Goal: Transaction & Acquisition: Subscribe to service/newsletter

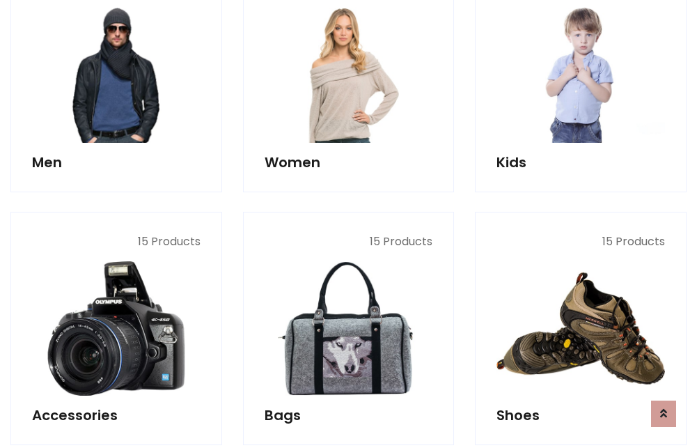
scroll to position [1010, 0]
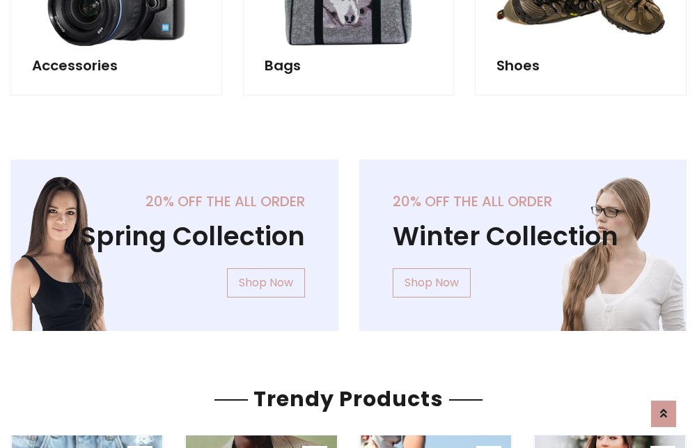
click at [349, 239] on div "20% off the all order Winter Collection Shop Now" at bounding box center [523, 255] width 349 height 193
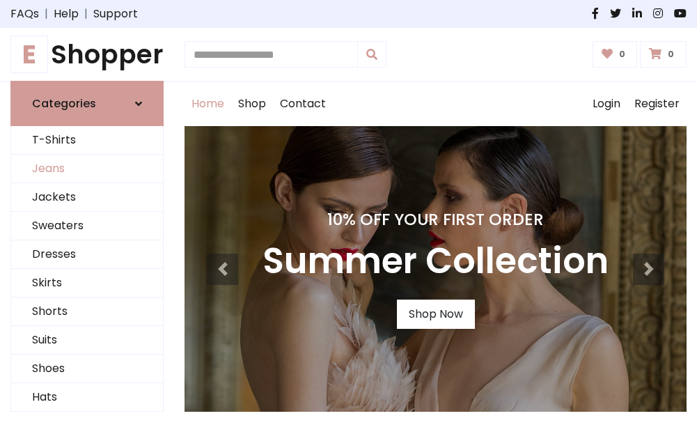
click at [87, 169] on link "Jeans" at bounding box center [87, 169] width 152 height 29
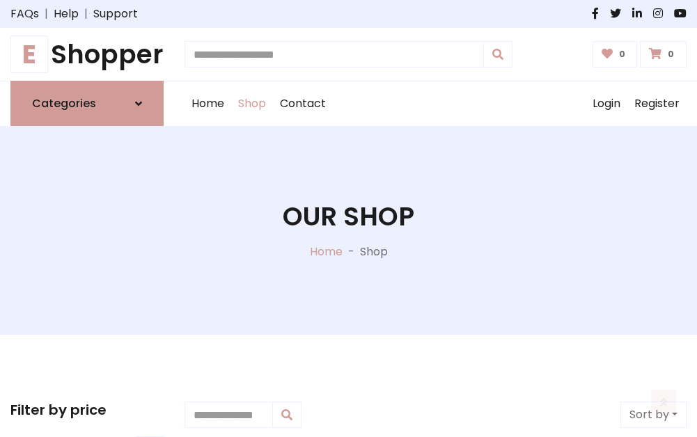
scroll to position [439, 0]
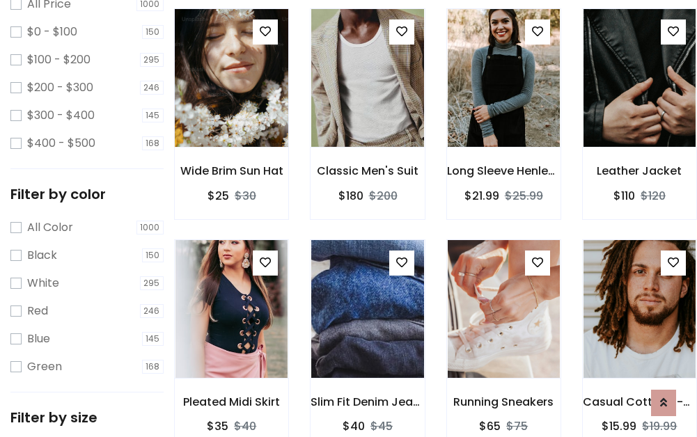
click at [231, 109] on img at bounding box center [231, 78] width 134 height 334
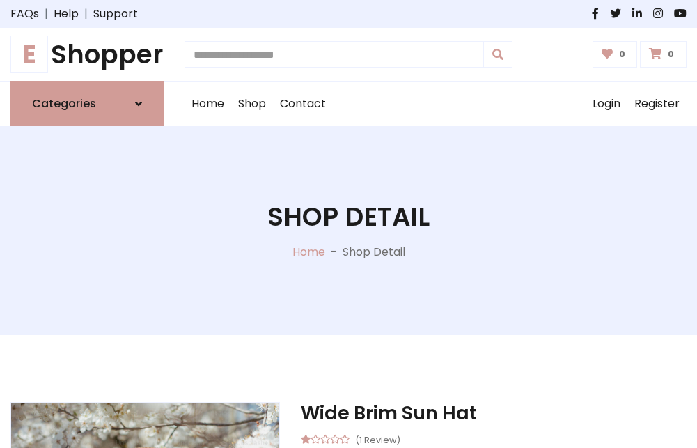
scroll to position [150, 0]
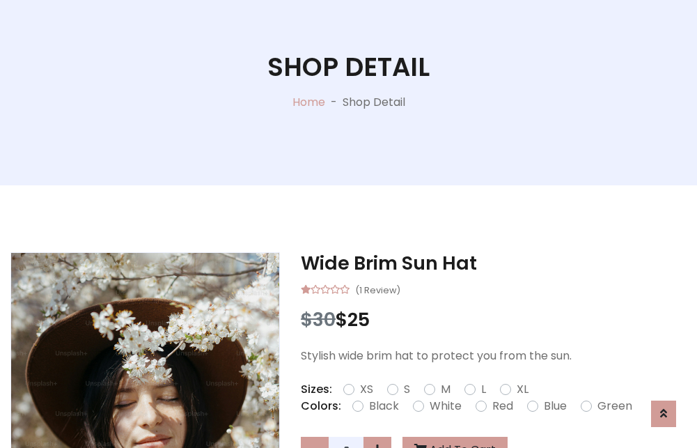
click at [500, 406] on label "Red" at bounding box center [502, 405] width 21 height 17
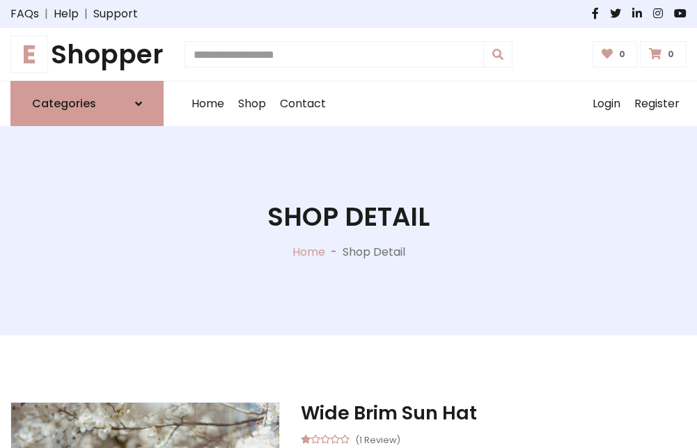
scroll to position [150, 0]
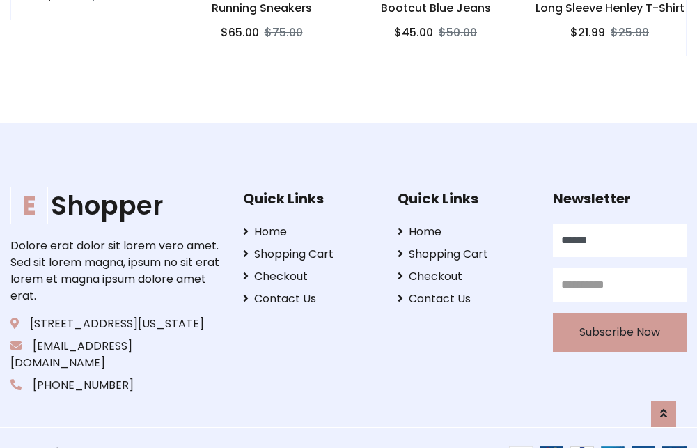
type input "******"
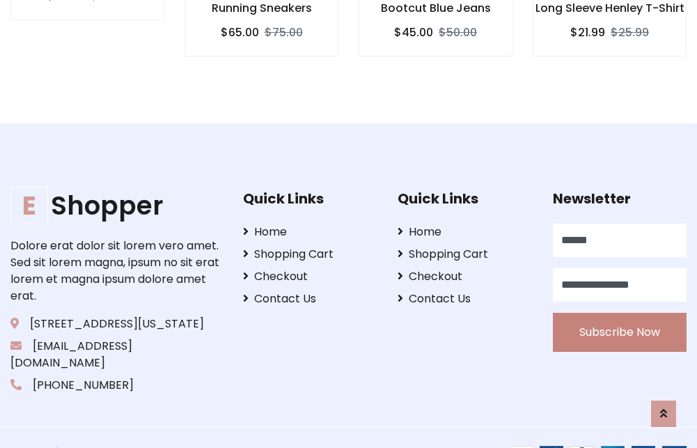
type input "**********"
click at [619, 315] on button "Subscribe Now" at bounding box center [620, 331] width 134 height 39
